Goal: Task Accomplishment & Management: Use online tool/utility

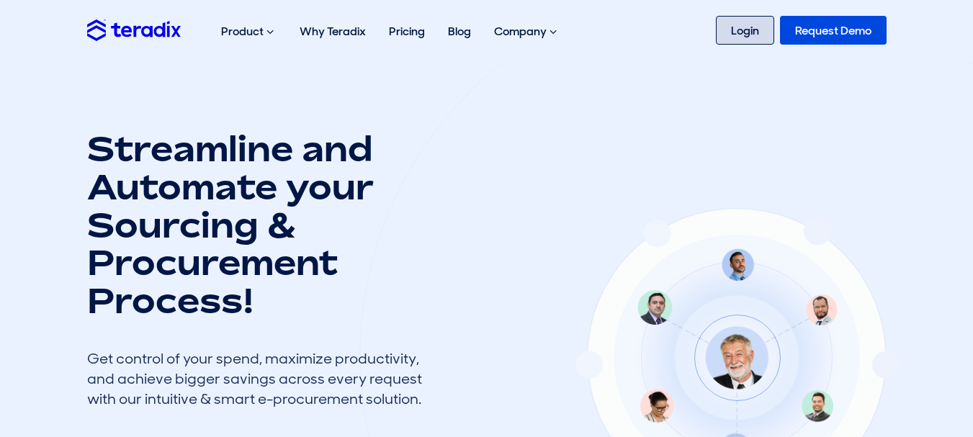
click at [730, 22] on link "Login" at bounding box center [745, 30] width 58 height 29
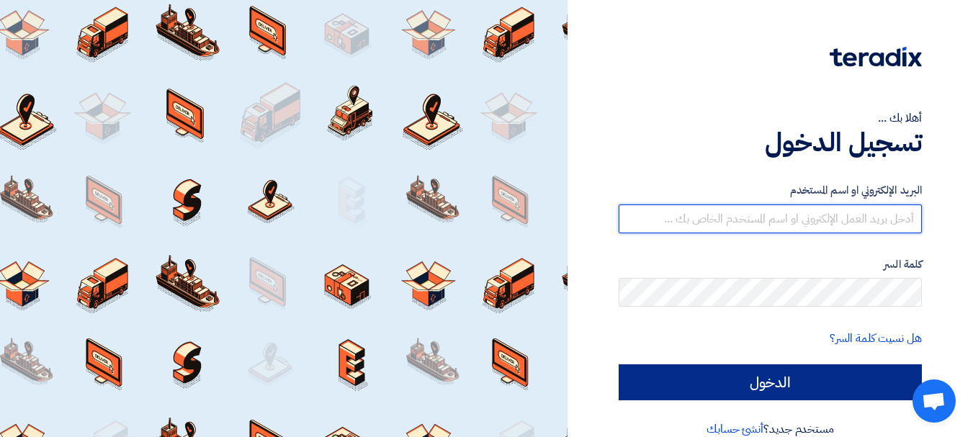
type input "[EMAIL_ADDRESS][DOMAIN_NAME]"
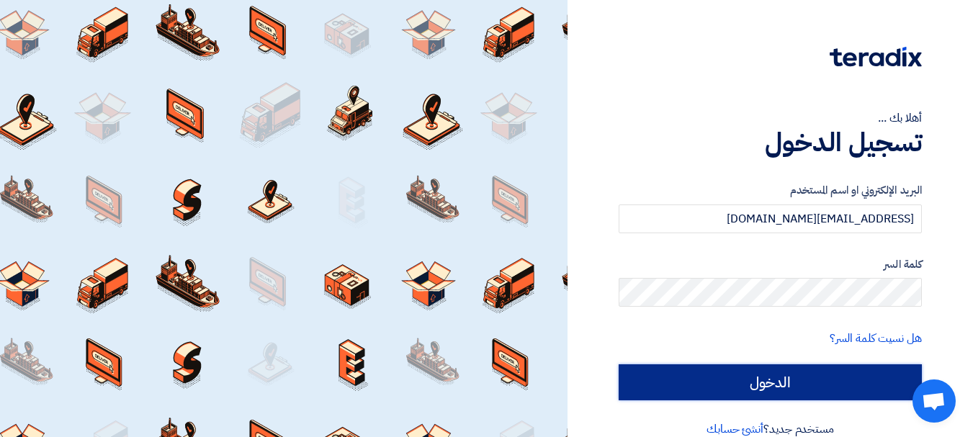
click at [718, 377] on input "الدخول" at bounding box center [770, 382] width 303 height 36
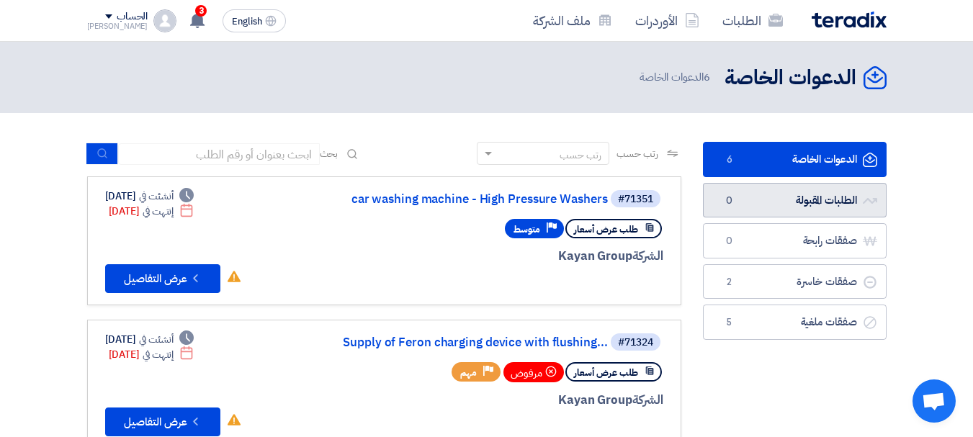
click at [797, 203] on link "الطلبات المقبولة الطلبات المقبولة 0" at bounding box center [795, 200] width 184 height 35
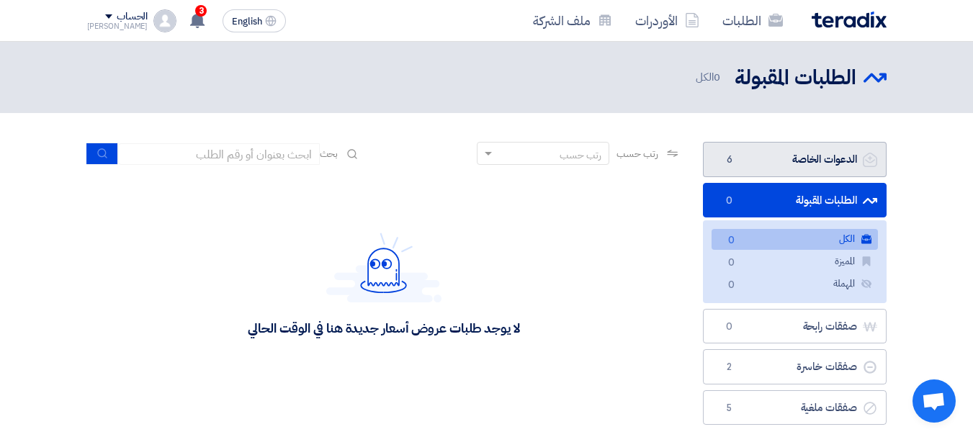
click at [823, 156] on link "الدعوات الخاصة الدعوات الخاصة 6" at bounding box center [795, 159] width 184 height 35
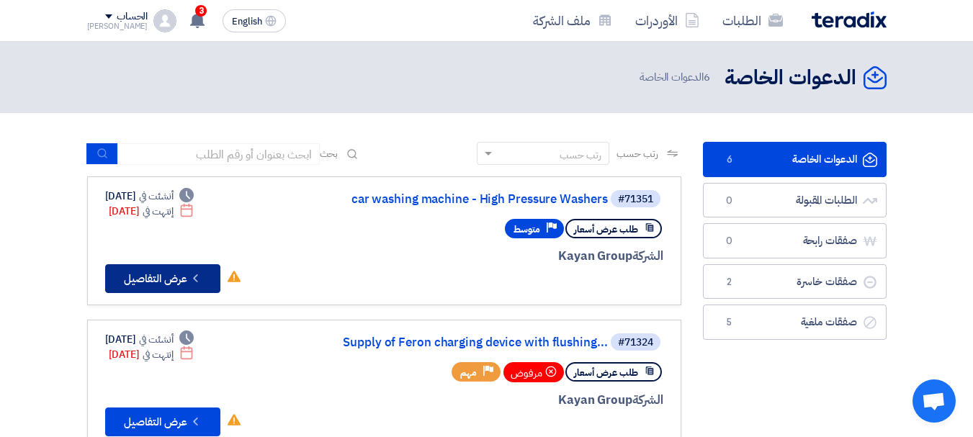
click at [170, 274] on button "Check details عرض التفاصيل" at bounding box center [162, 278] width 115 height 29
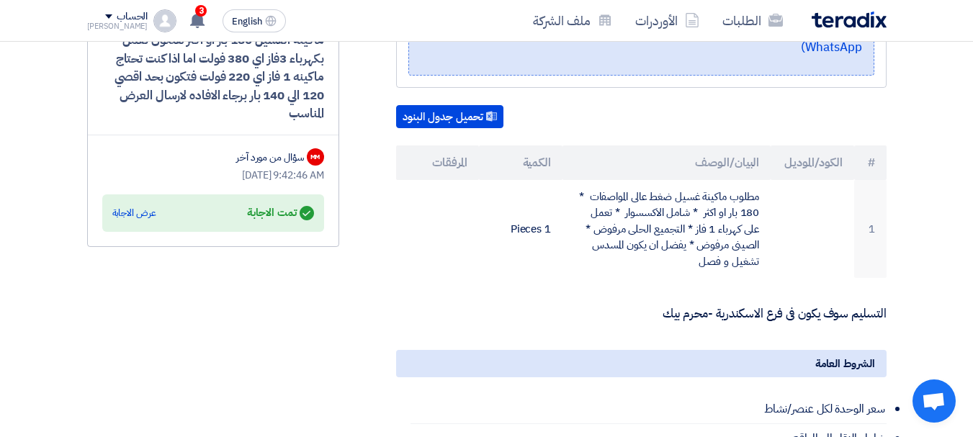
scroll to position [375, 0]
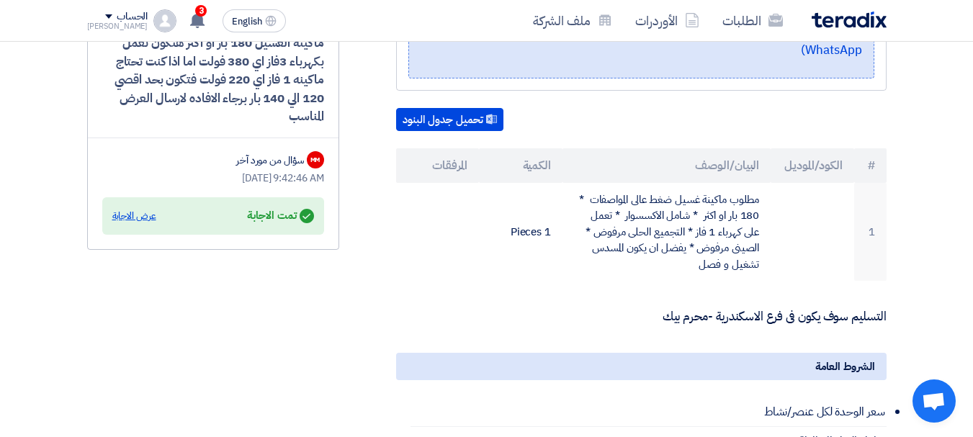
click at [116, 210] on div "عرض الاجابة" at bounding box center [134, 216] width 44 height 14
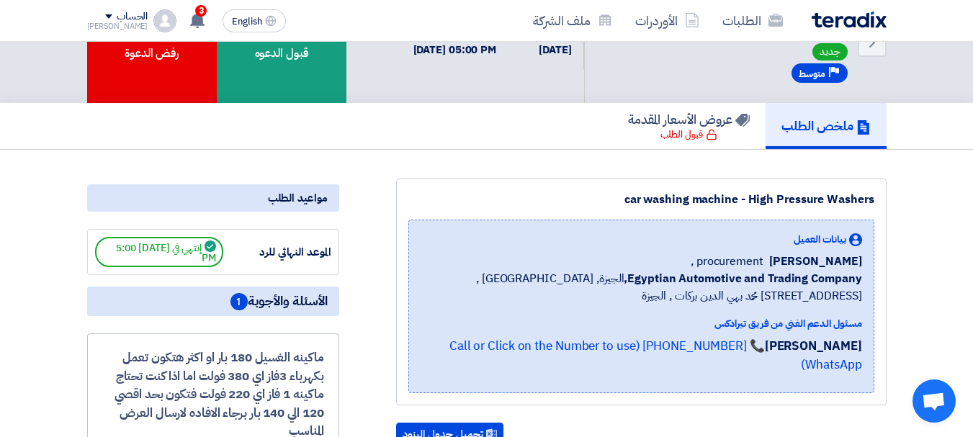
scroll to position [0, 0]
